Goal: Transaction & Acquisition: Purchase product/service

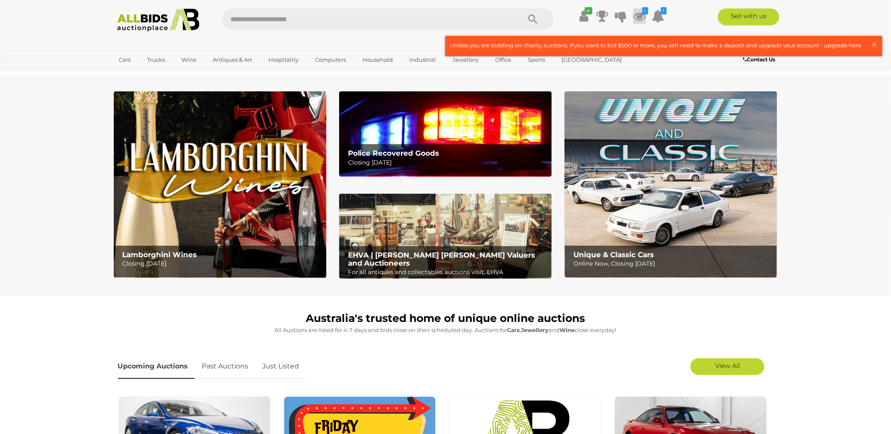
drag, startPoint x: 0, startPoint y: 0, endPoint x: 643, endPoint y: 13, distance: 643.5
click at [643, 13] on icon "1" at bounding box center [645, 10] width 6 height 7
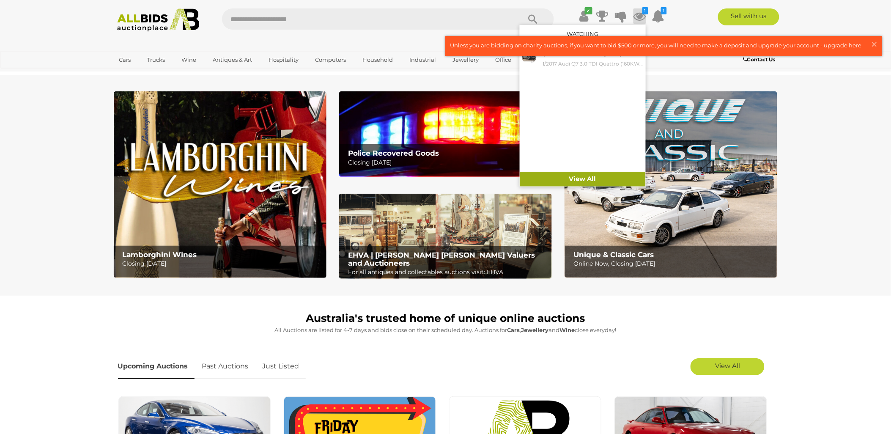
click at [582, 180] on link "View All" at bounding box center [582, 179] width 126 height 15
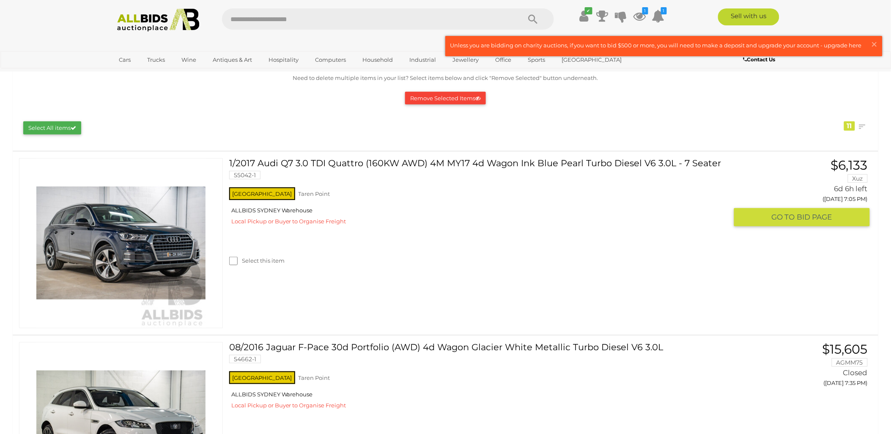
scroll to position [94, 0]
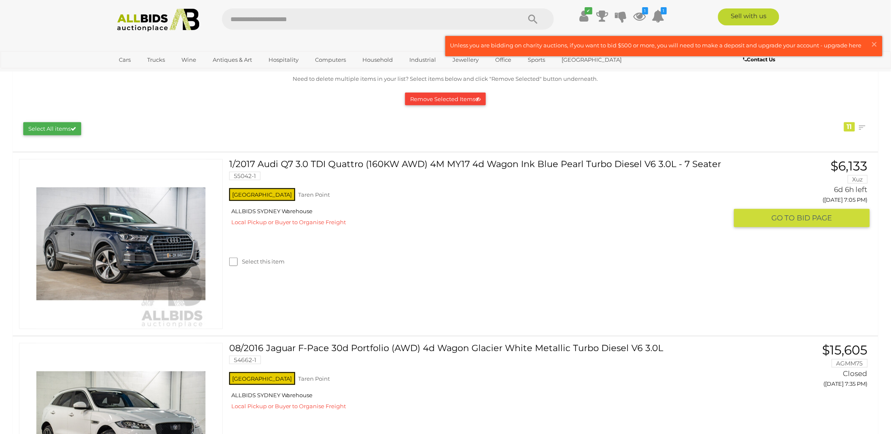
click at [400, 159] on h3 "1/2017 Audi Q7 3.0 TDI Quattro (160KW AWD) 4M MY17 4d Wagon Ink Blue Pearl Turb…" at bounding box center [481, 165] width 505 height 12
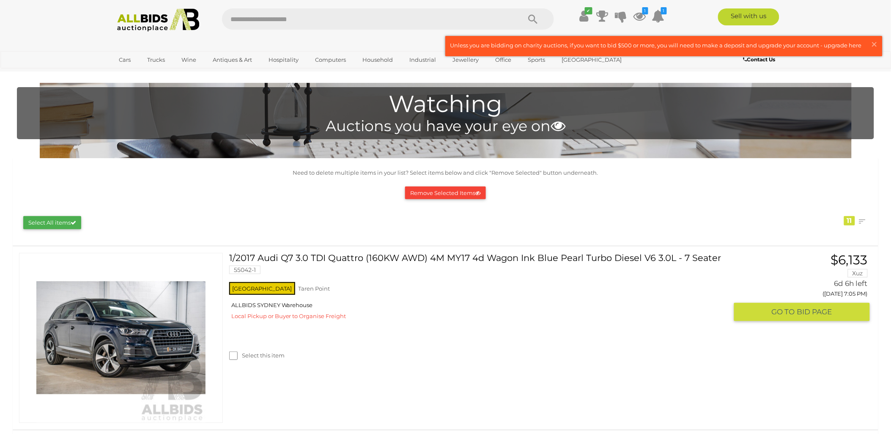
click at [530, 257] on link "1/2017 Audi Q7 3.0 TDI Quattro (160KW AWD) 4M MY17 4d Wagon Ink Blue Pearl Turb…" at bounding box center [481, 266] width 492 height 27
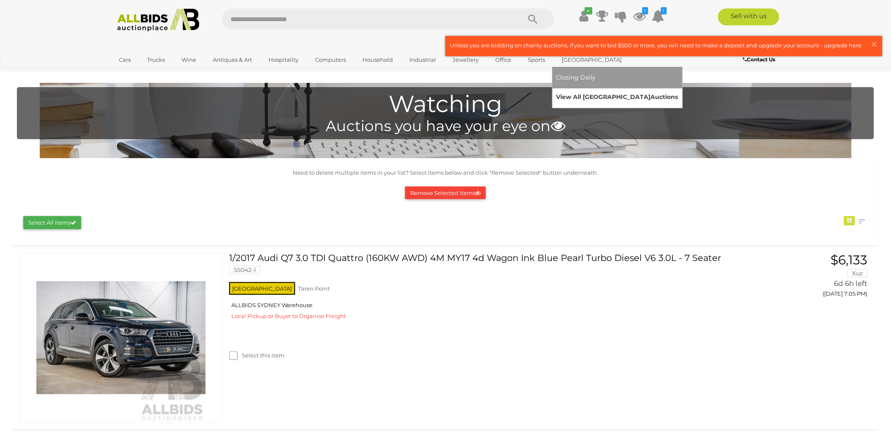
click at [571, 94] on link "View All Sydney Auctions" at bounding box center [617, 96] width 122 height 13
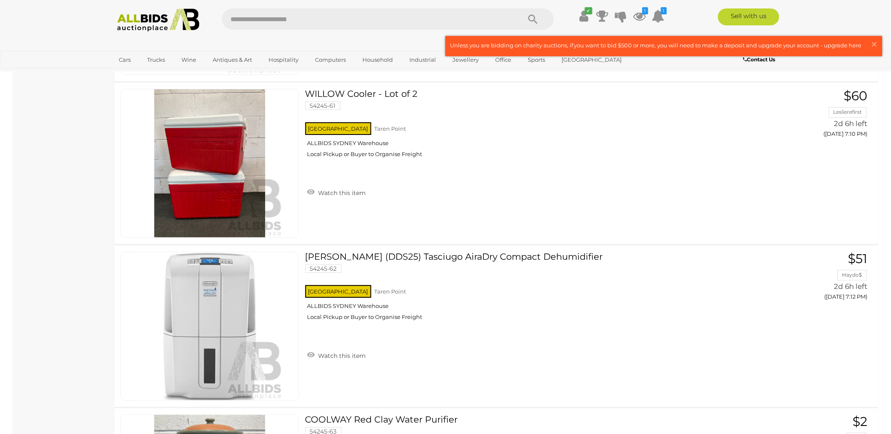
scroll to position [986, 0]
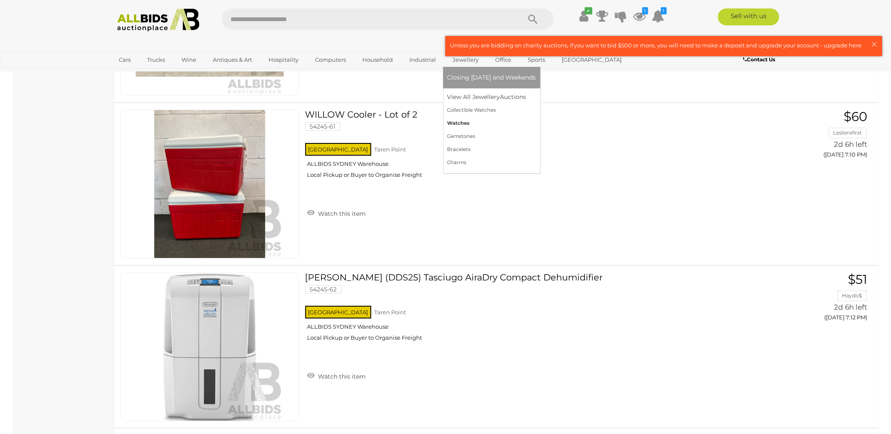
click at [470, 121] on link "Watches" at bounding box center [491, 123] width 89 height 13
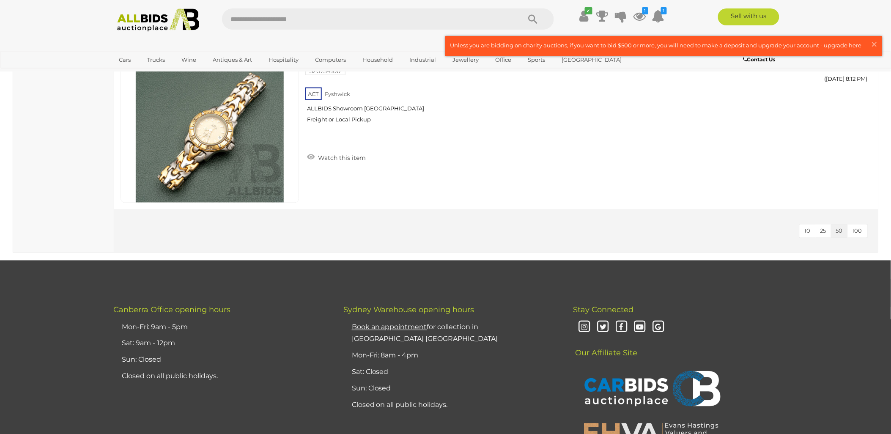
scroll to position [7327, 0]
